Goal: Task Accomplishment & Management: Use online tool/utility

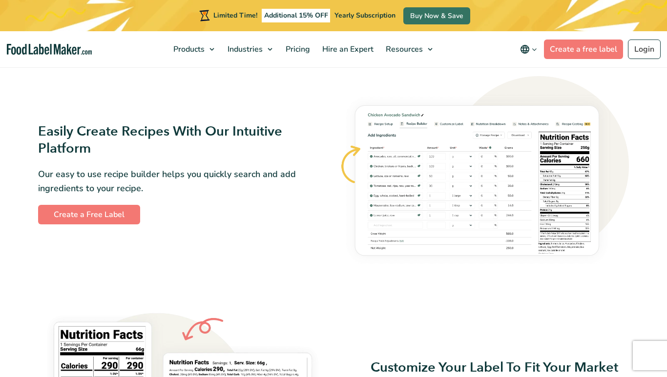
scroll to position [527, 0]
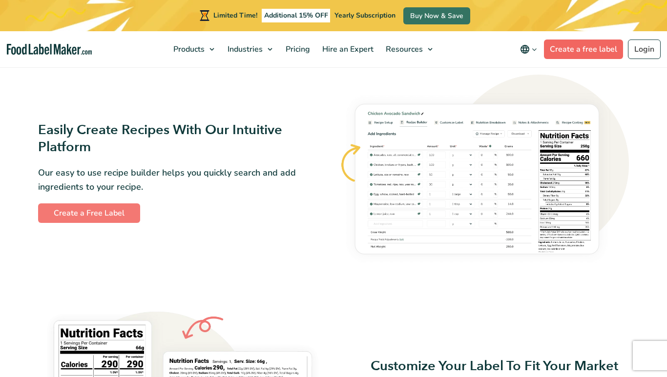
click at [619, 50] on link "Create a free label" at bounding box center [583, 50] width 79 height 20
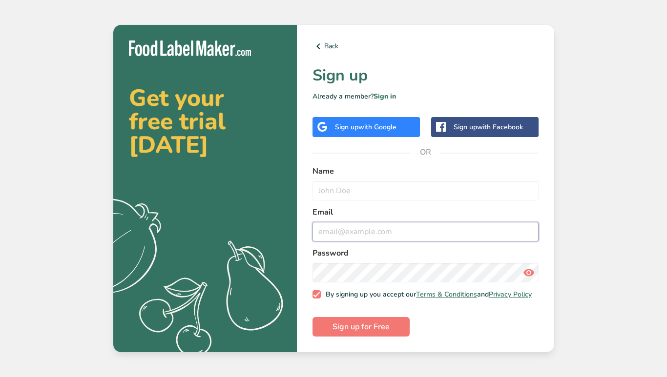
click at [386, 229] on input "email" at bounding box center [426, 232] width 226 height 20
click at [381, 93] on link "Sign in" at bounding box center [385, 96] width 22 height 9
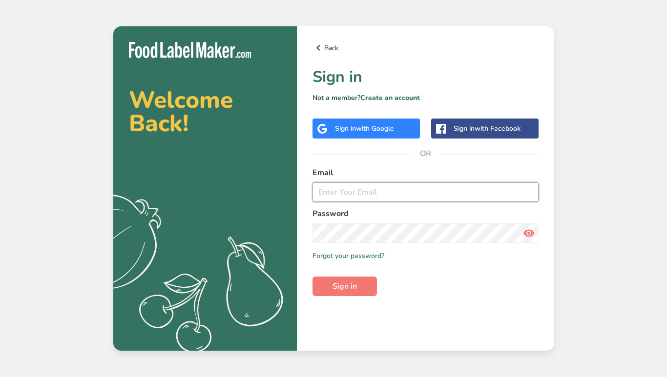
type input "[EMAIL_ADDRESS][DOMAIN_NAME]"
click at [348, 293] on button "Sign in" at bounding box center [345, 287] width 64 height 20
